Goal: Task Accomplishment & Management: Use online tool/utility

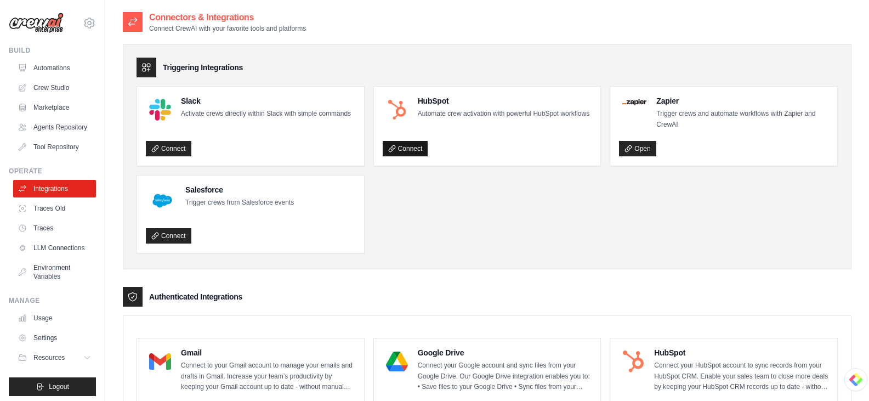
click at [401, 156] on link "Connect" at bounding box center [405, 148] width 45 height 15
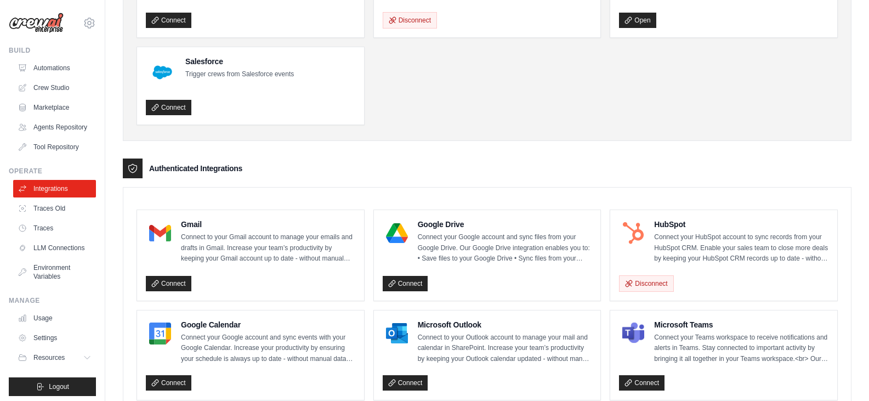
scroll to position [219, 0]
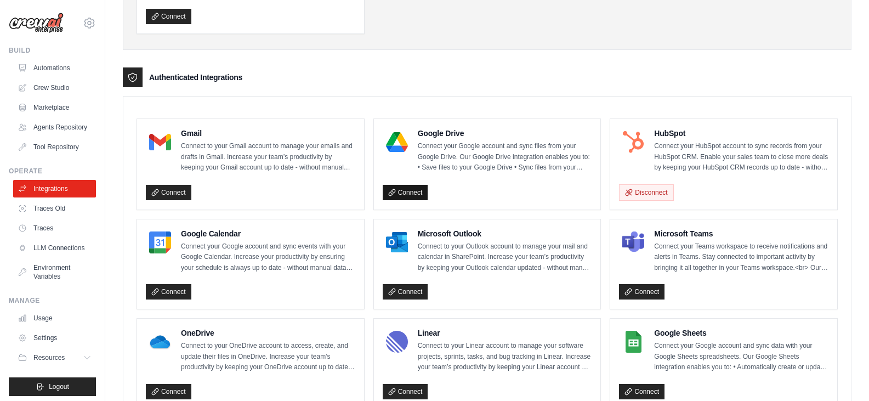
click at [401, 189] on link "Connect" at bounding box center [405, 192] width 45 height 15
click at [166, 187] on link "Connect" at bounding box center [168, 192] width 45 height 15
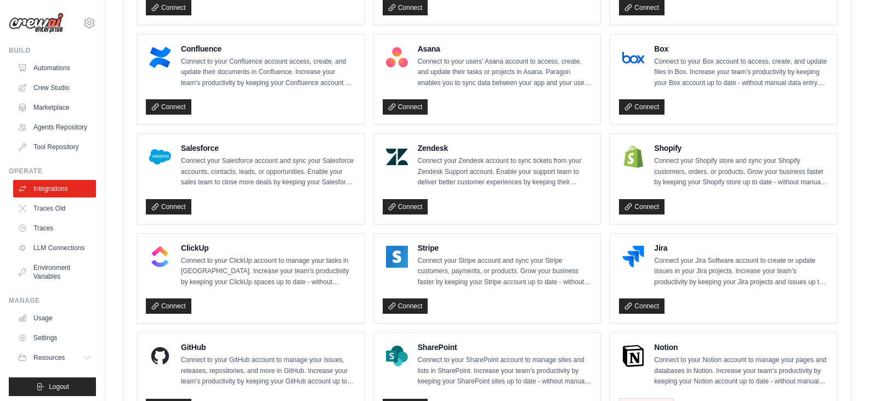
scroll to position [384, 0]
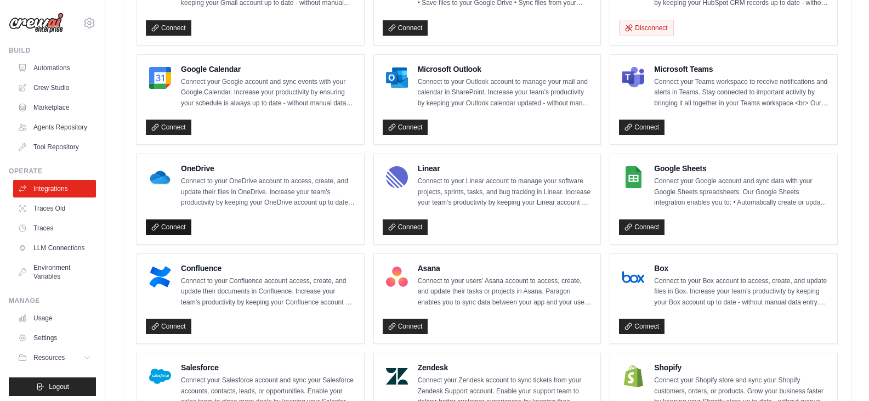
click at [177, 225] on link "Connect" at bounding box center [168, 226] width 45 height 15
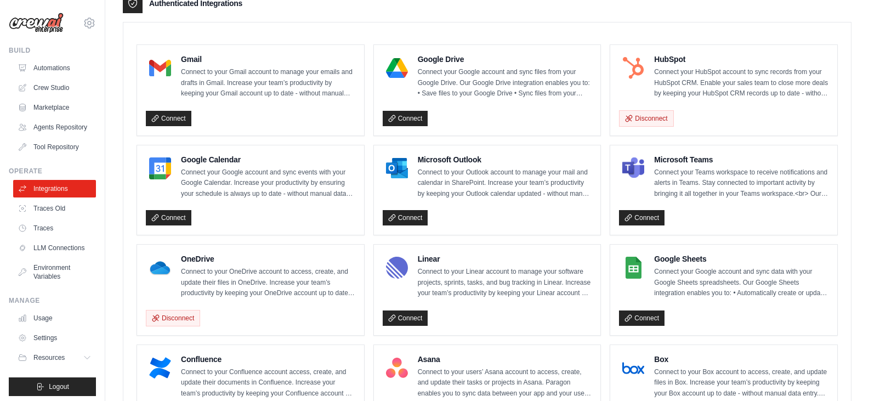
scroll to position [274, 0]
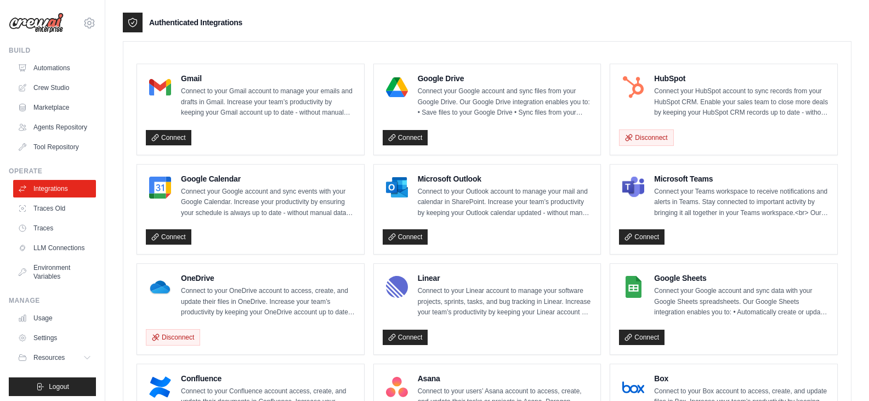
click at [403, 126] on div "Connect" at bounding box center [487, 136] width 209 height 20
click at [404, 126] on div "Connect" at bounding box center [487, 136] width 209 height 20
click at [404, 133] on link "Connect" at bounding box center [405, 137] width 45 height 15
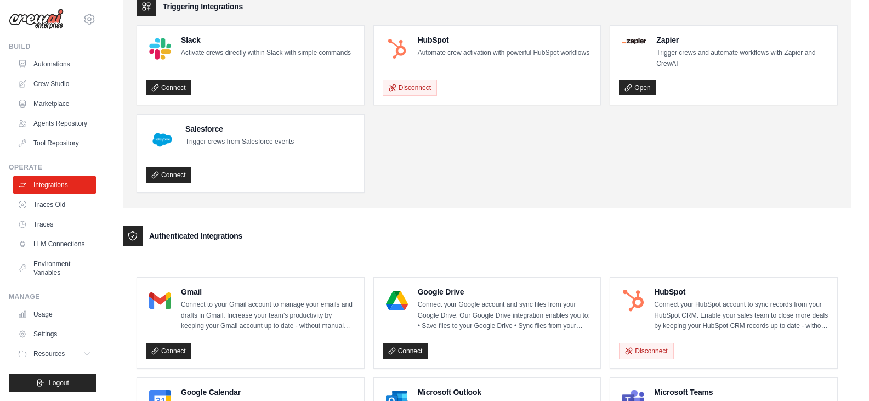
scroll to position [0, 0]
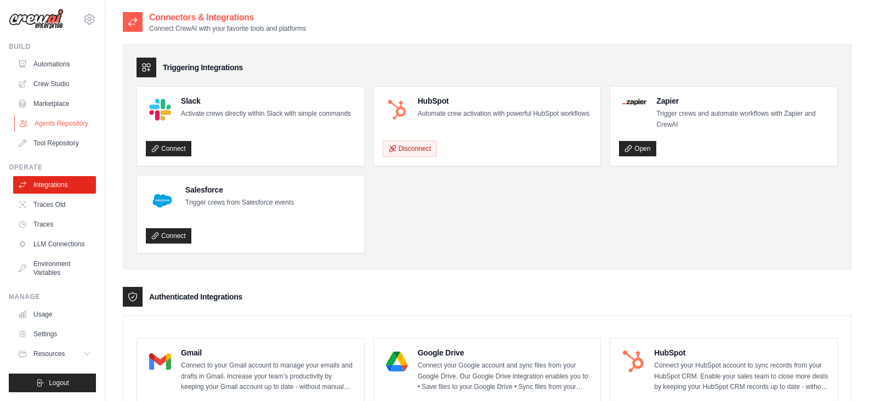
click at [60, 115] on link "Agents Repository" at bounding box center [55, 124] width 83 height 18
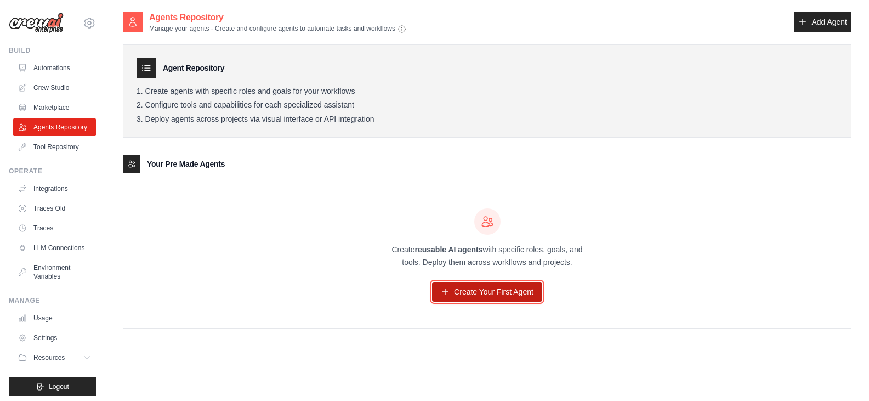
click at [494, 301] on link "Create Your First Agent" at bounding box center [487, 292] width 110 height 20
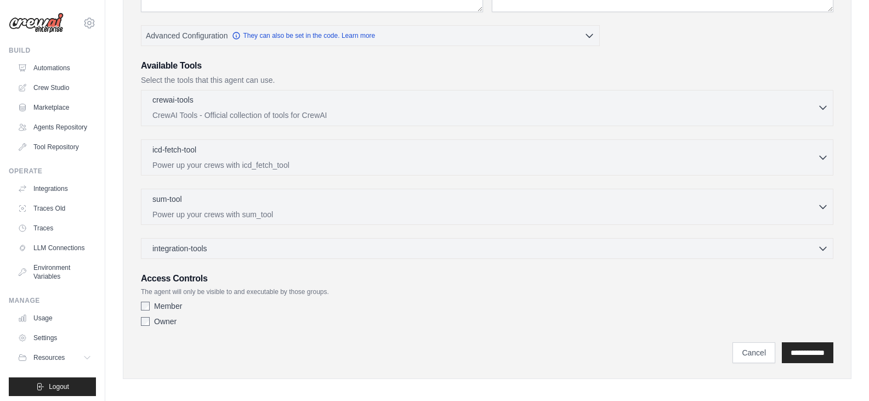
scroll to position [221, 0]
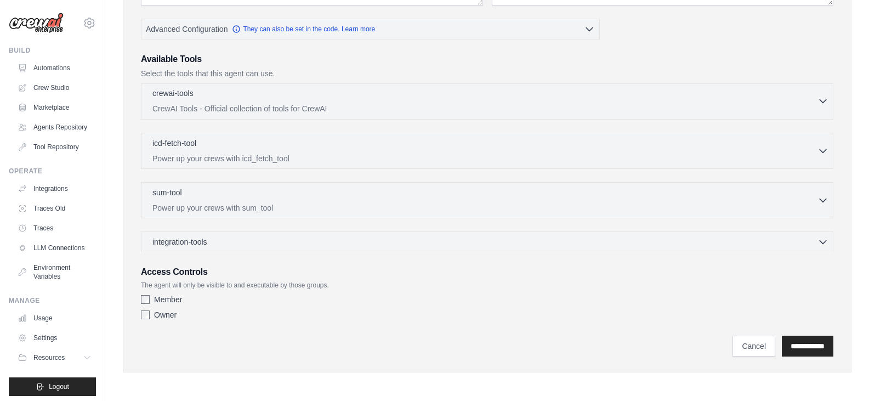
click at [179, 104] on p "CrewAI Tools - Official collection of tools for CrewAI" at bounding box center [484, 108] width 665 height 11
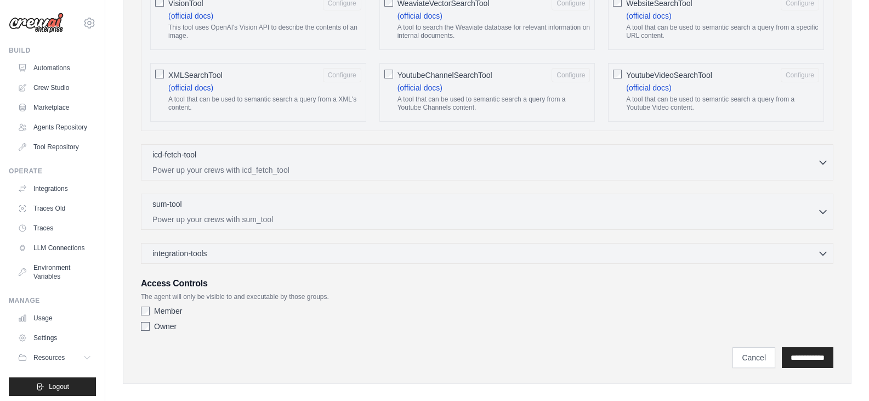
scroll to position [1954, 0]
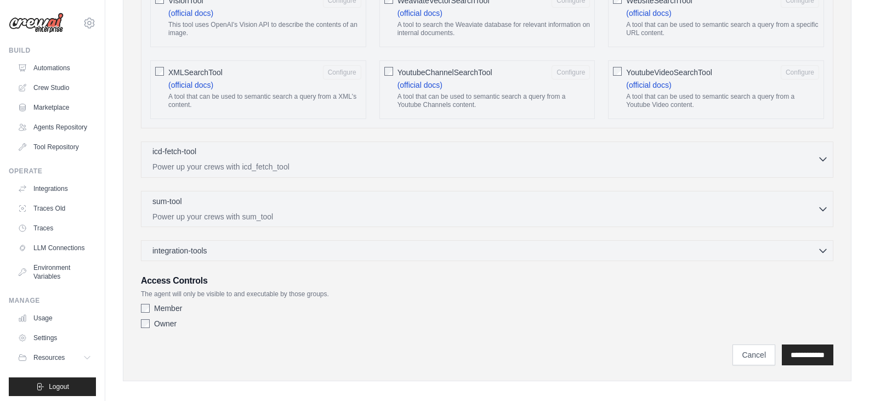
click at [215, 150] on div "icd-fetch-tool 0 selected Power up your crews with icd_fetch_tool" at bounding box center [484, 159] width 665 height 26
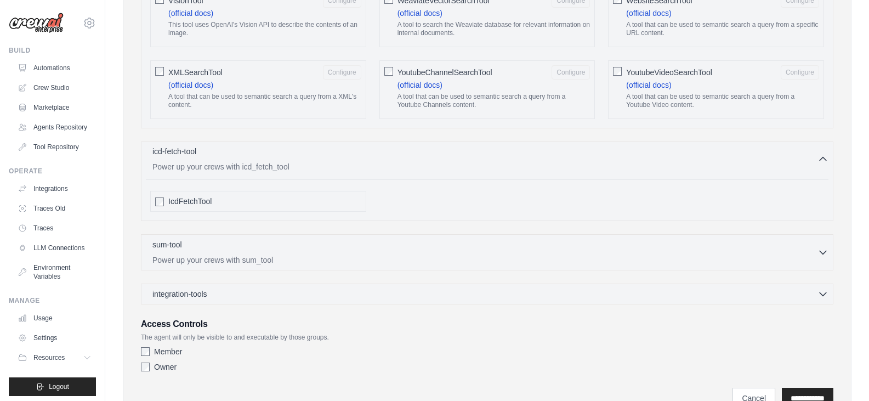
click at [215, 150] on div "icd-fetch-tool 0 selected Power up your crews with icd_fetch_tool" at bounding box center [484, 159] width 665 height 26
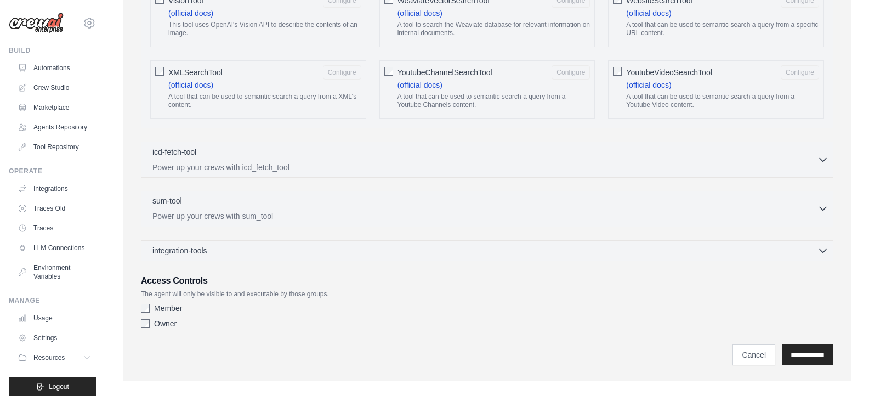
click at [208, 201] on div "sum-tool 0 selected Power up your crews with sum_tool" at bounding box center [484, 208] width 665 height 26
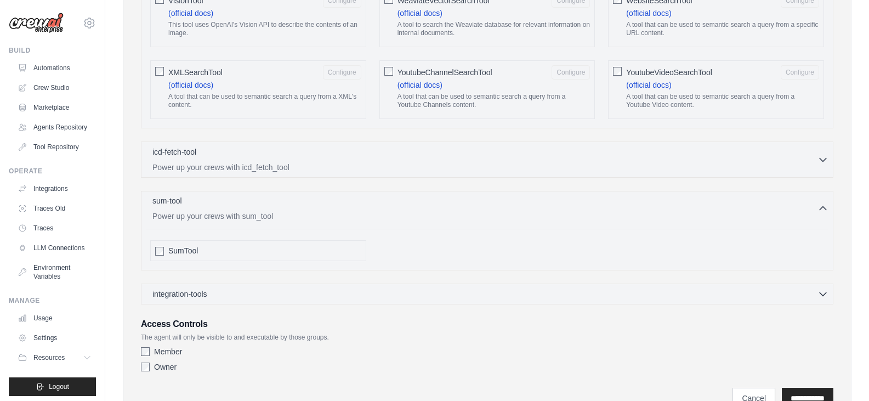
click at [208, 201] on div "sum-tool 0 selected Power up your crews with sum_tool" at bounding box center [484, 208] width 665 height 26
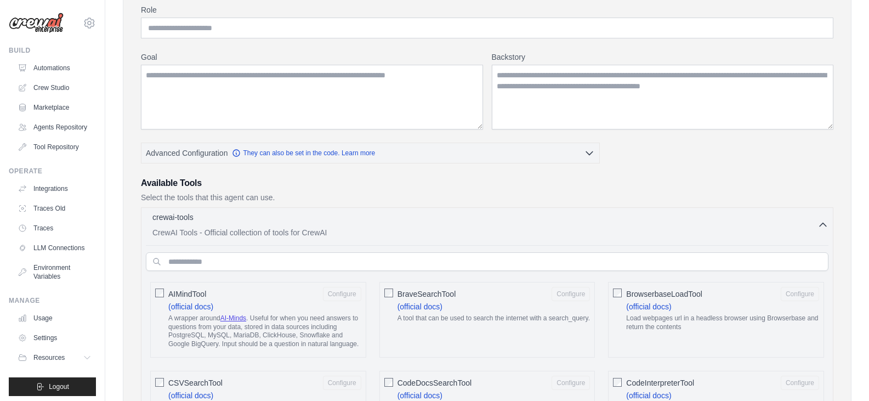
scroll to position [201, 0]
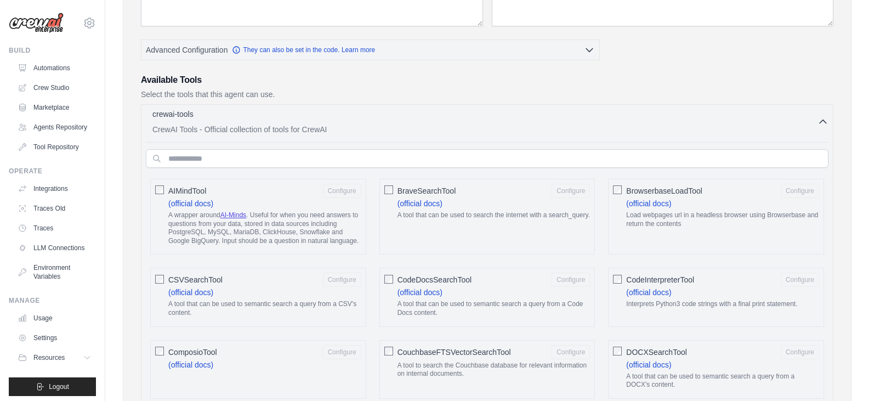
click at [254, 129] on p "CrewAI Tools - Official collection of tools for CrewAI" at bounding box center [484, 129] width 665 height 11
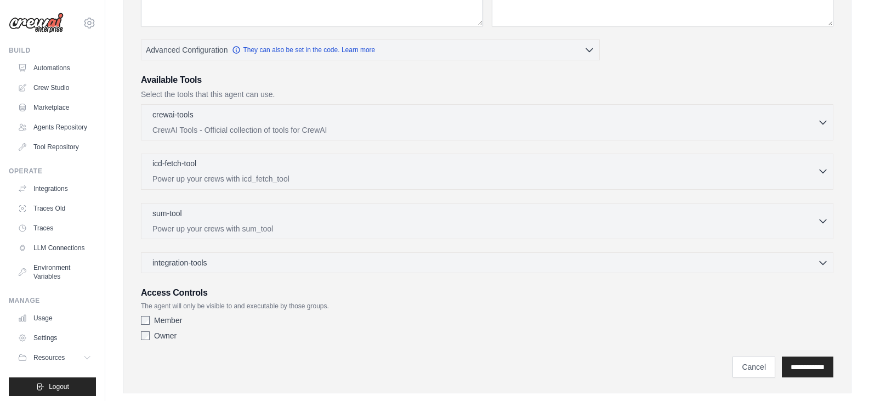
click at [222, 179] on p "Power up your crews with icd_fetch_tool" at bounding box center [484, 178] width 665 height 11
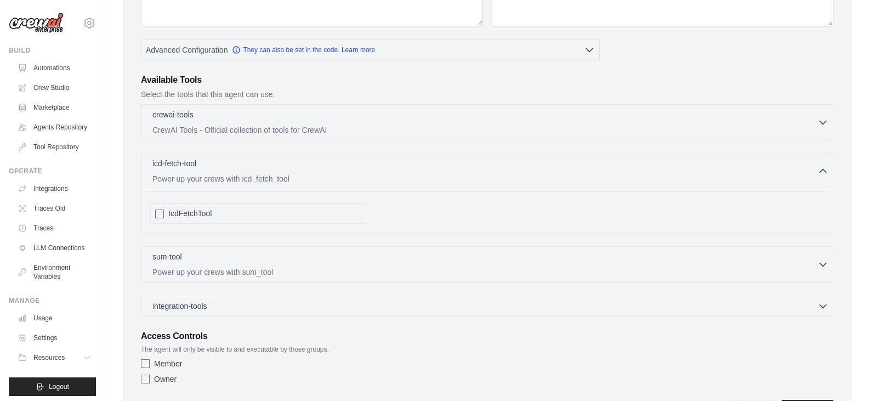
click at [222, 179] on p "Power up your crews with icd_fetch_tool" at bounding box center [484, 178] width 665 height 11
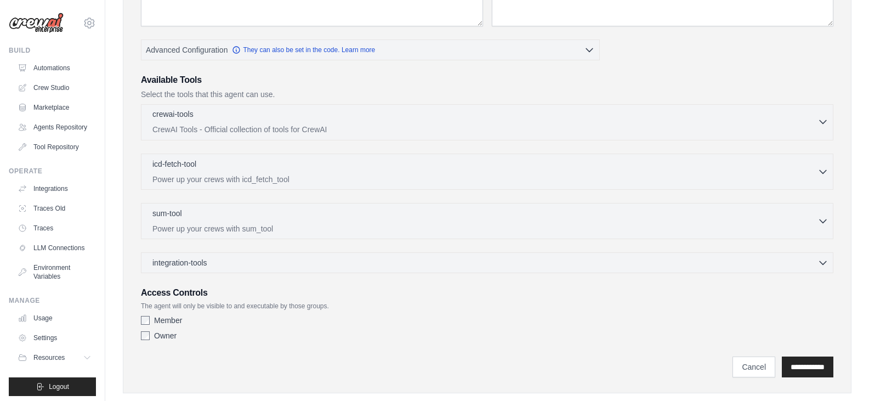
click at [242, 126] on p "CrewAI Tools - Official collection of tools for CrewAI" at bounding box center [484, 129] width 665 height 11
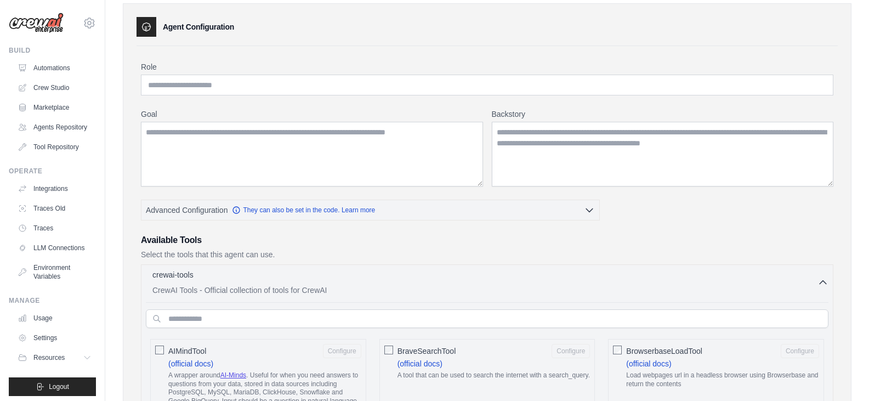
scroll to position [0, 0]
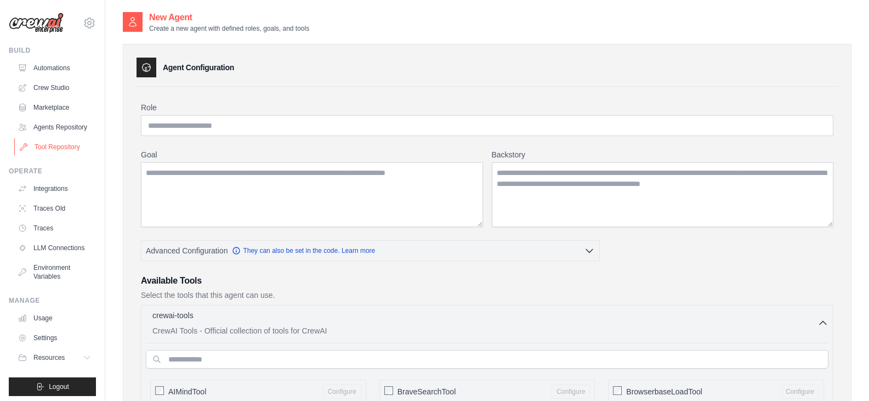
click at [45, 156] on link "Tool Repository" at bounding box center [55, 147] width 83 height 18
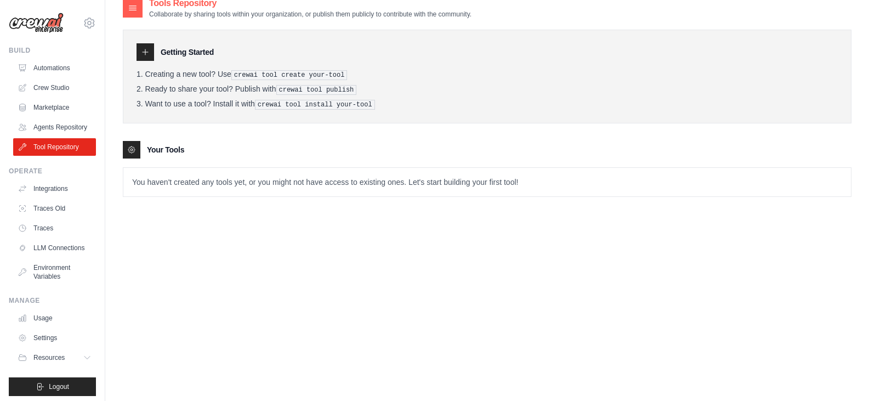
scroll to position [22, 0]
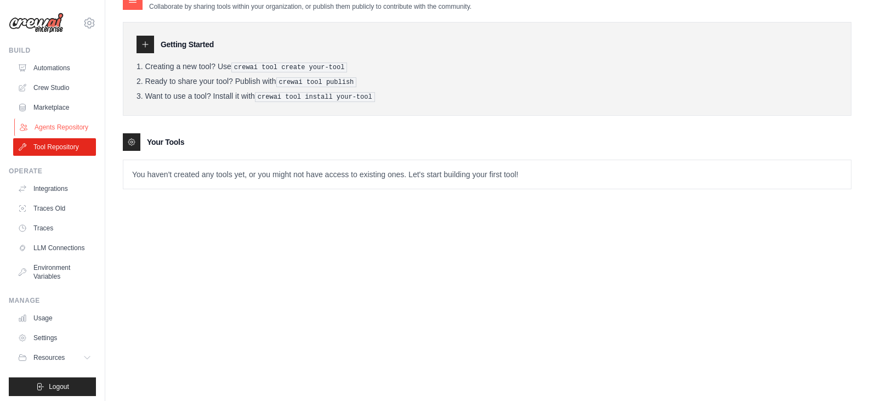
click at [59, 127] on link "Agents Repository" at bounding box center [55, 127] width 83 height 18
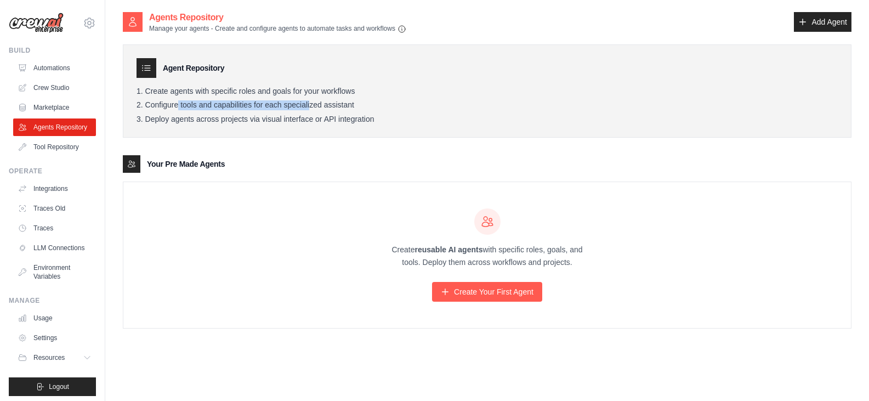
drag, startPoint x: 155, startPoint y: 108, endPoint x: 289, endPoint y: 110, distance: 133.7
click at [289, 110] on li "Configure tools and capabilities for each specialized assistant" at bounding box center [486, 105] width 701 height 10
click at [173, 116] on li "Deploy agents across projects via visual interface or API integration" at bounding box center [486, 120] width 701 height 10
click at [49, 62] on link "Automations" at bounding box center [55, 68] width 83 height 18
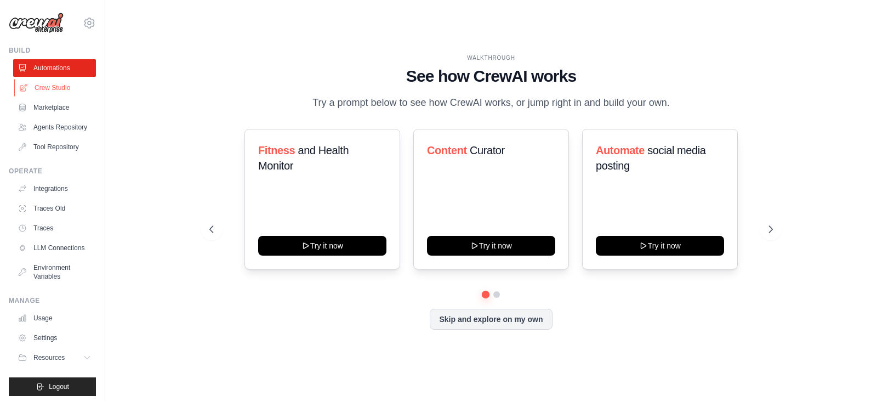
click at [45, 87] on link "Crew Studio" at bounding box center [55, 88] width 83 height 18
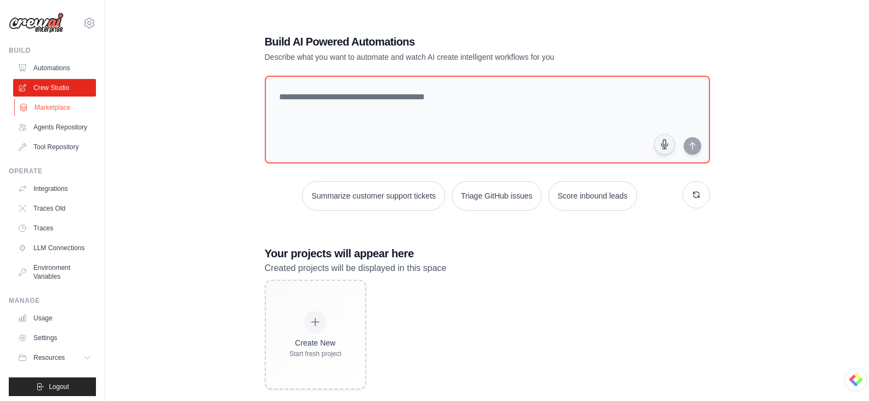
click at [54, 106] on link "Marketplace" at bounding box center [55, 108] width 83 height 18
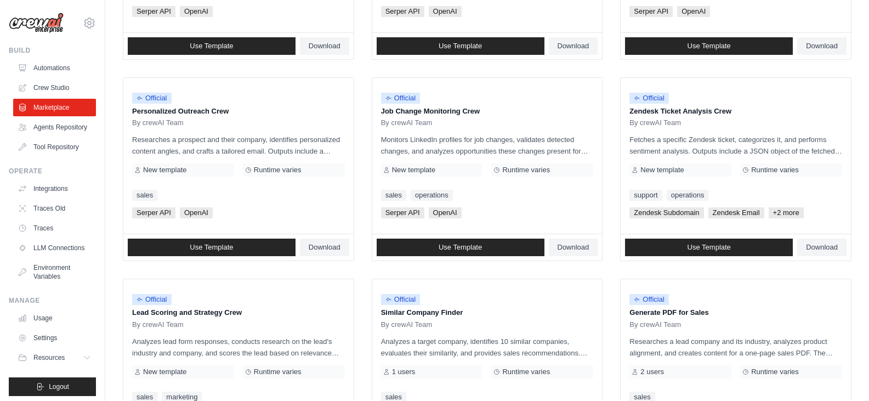
scroll to position [286, 0]
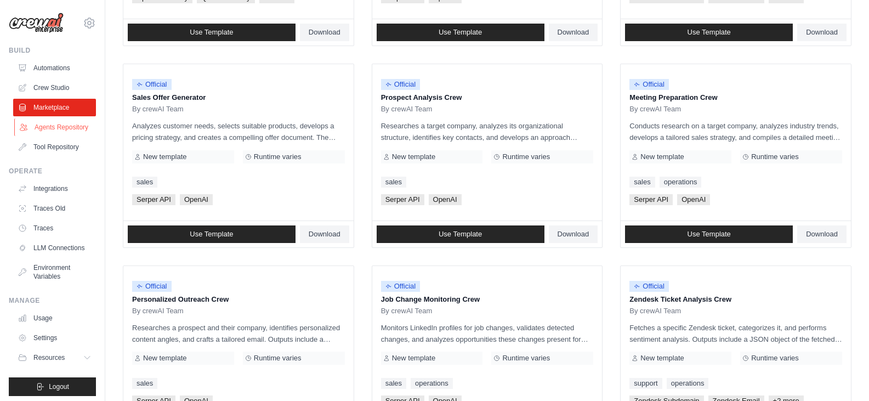
click at [38, 134] on link "Agents Repository" at bounding box center [55, 127] width 83 height 18
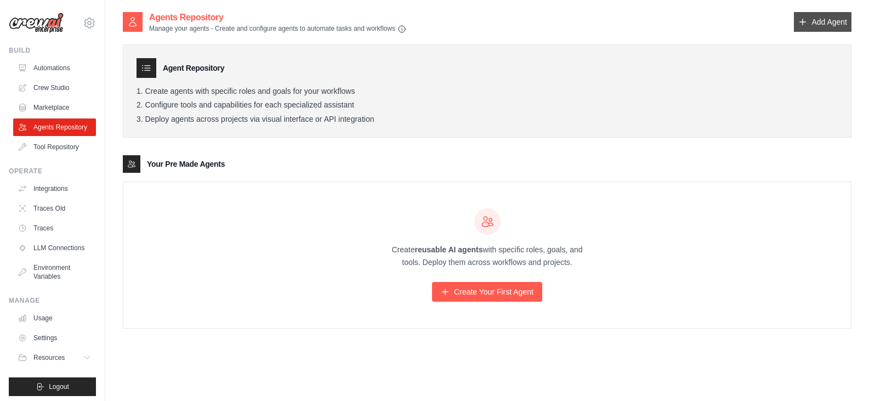
click at [811, 19] on link "Add Agent" at bounding box center [823, 22] width 58 height 20
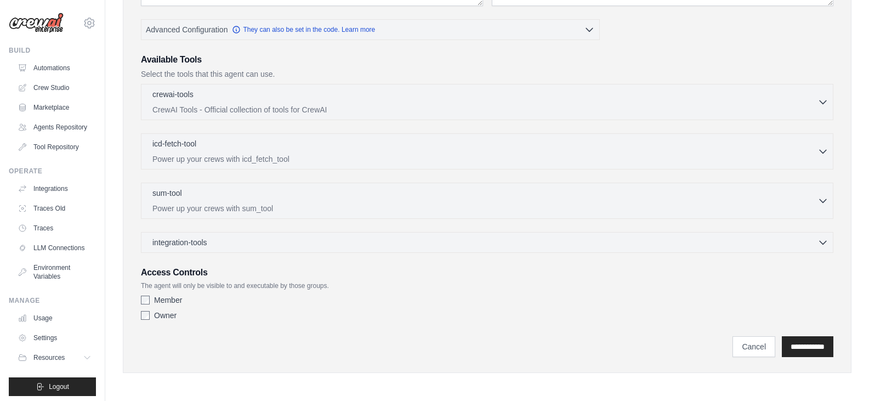
scroll to position [221, 0]
click at [234, 210] on p "Power up your crews with sum_tool" at bounding box center [484, 207] width 665 height 11
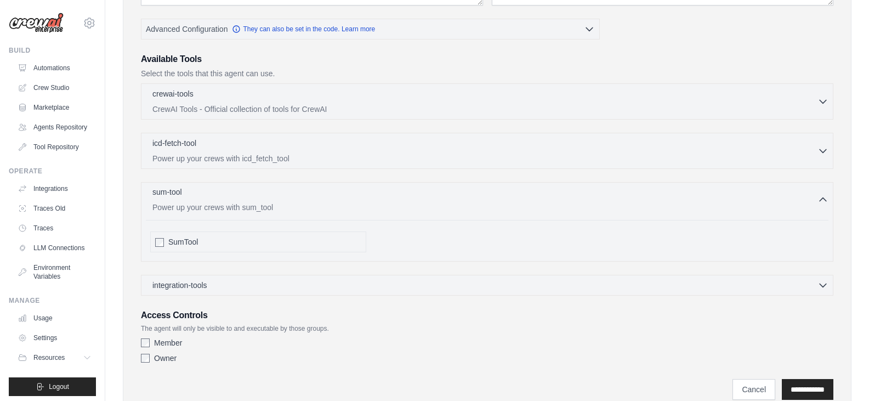
click at [234, 210] on p "Power up your crews with sum_tool" at bounding box center [484, 207] width 665 height 11
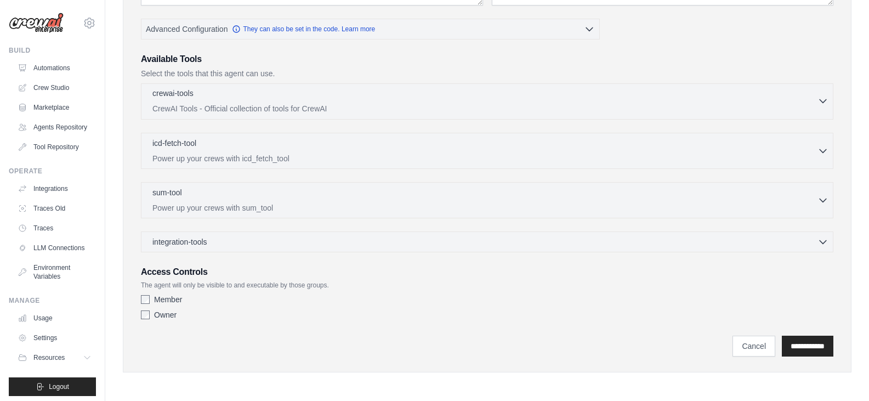
click at [282, 112] on p "CrewAI Tools - Official collection of tools for CrewAI" at bounding box center [484, 108] width 665 height 11
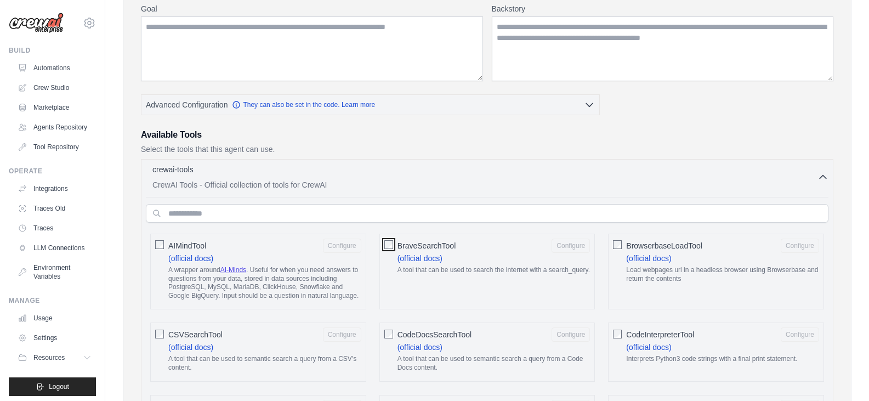
scroll to position [0, 0]
